Goal: Transaction & Acquisition: Purchase product/service

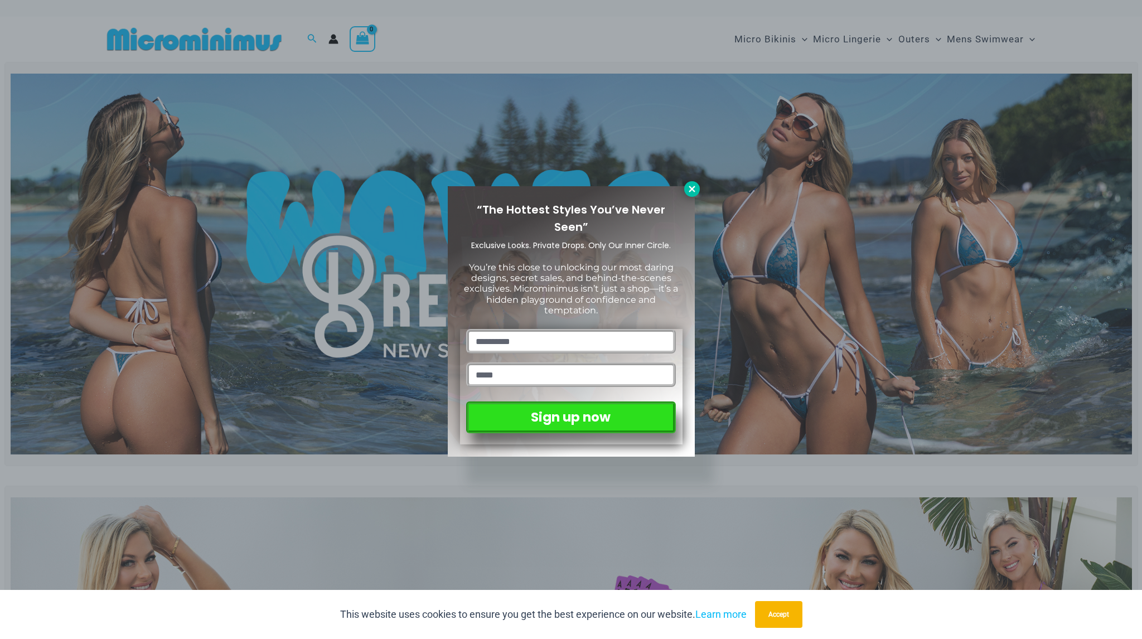
click at [691, 188] on icon at bounding box center [692, 189] width 6 height 6
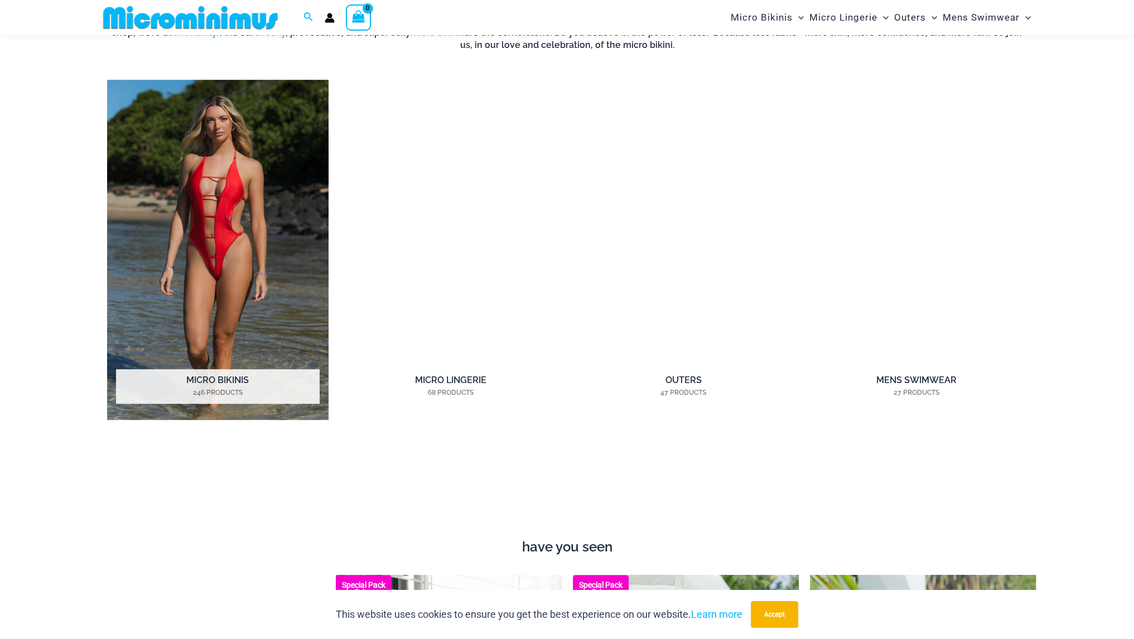
scroll to position [993, 0]
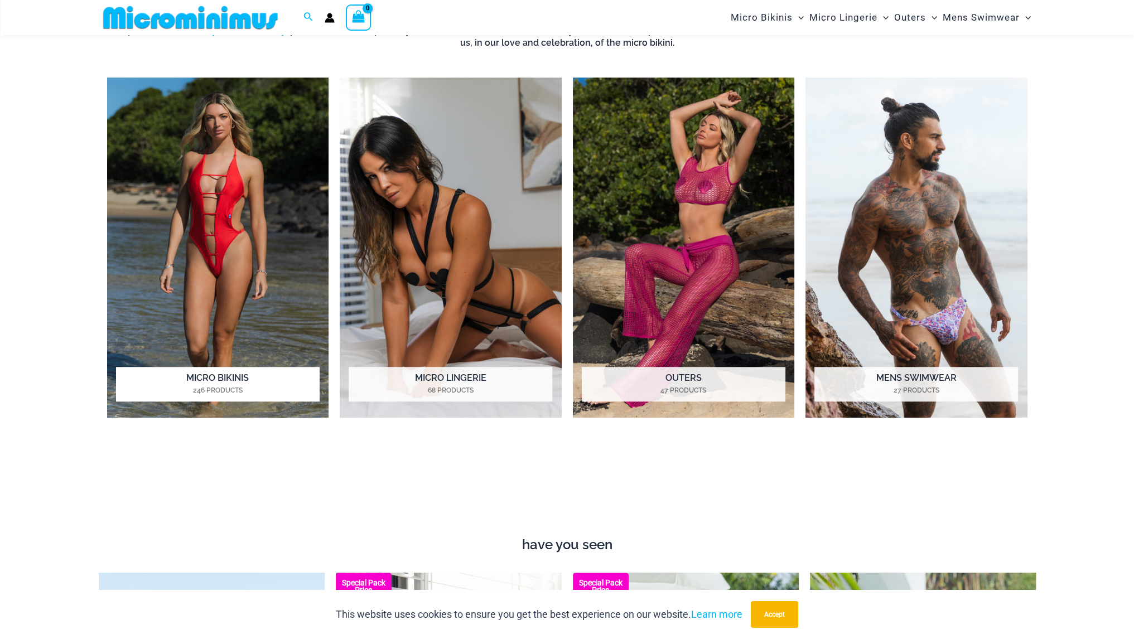
click at [220, 380] on h2 "Micro Bikinis 246 Products" at bounding box center [218, 384] width 204 height 35
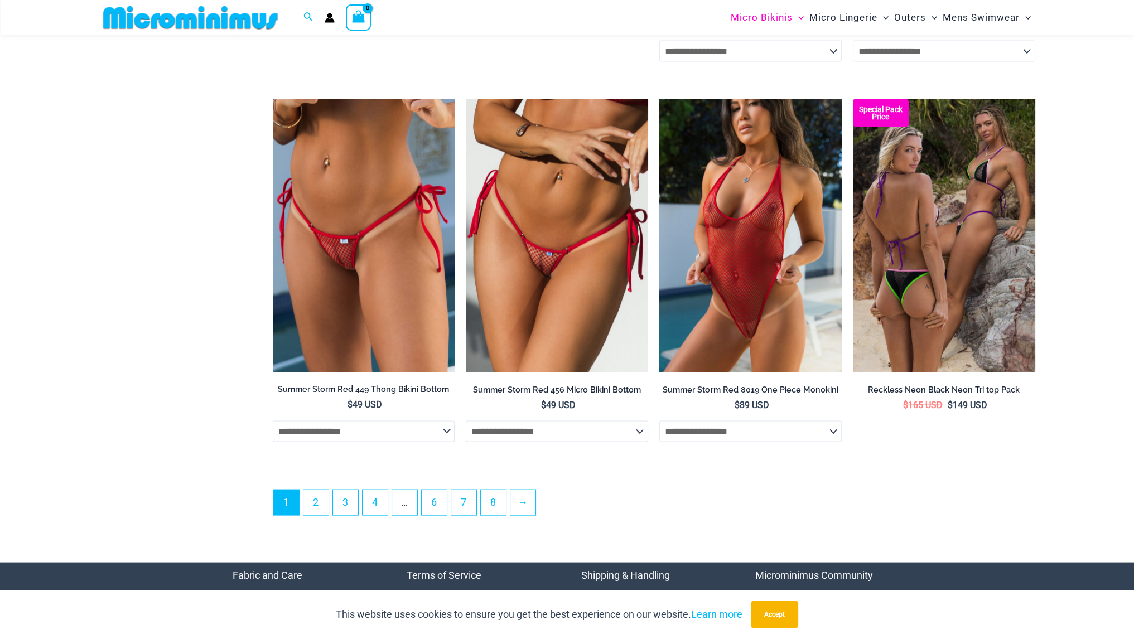
scroll to position [2916, 0]
click at [318, 505] on link "2" at bounding box center [315, 503] width 25 height 26
